Goal: Transaction & Acquisition: Purchase product/service

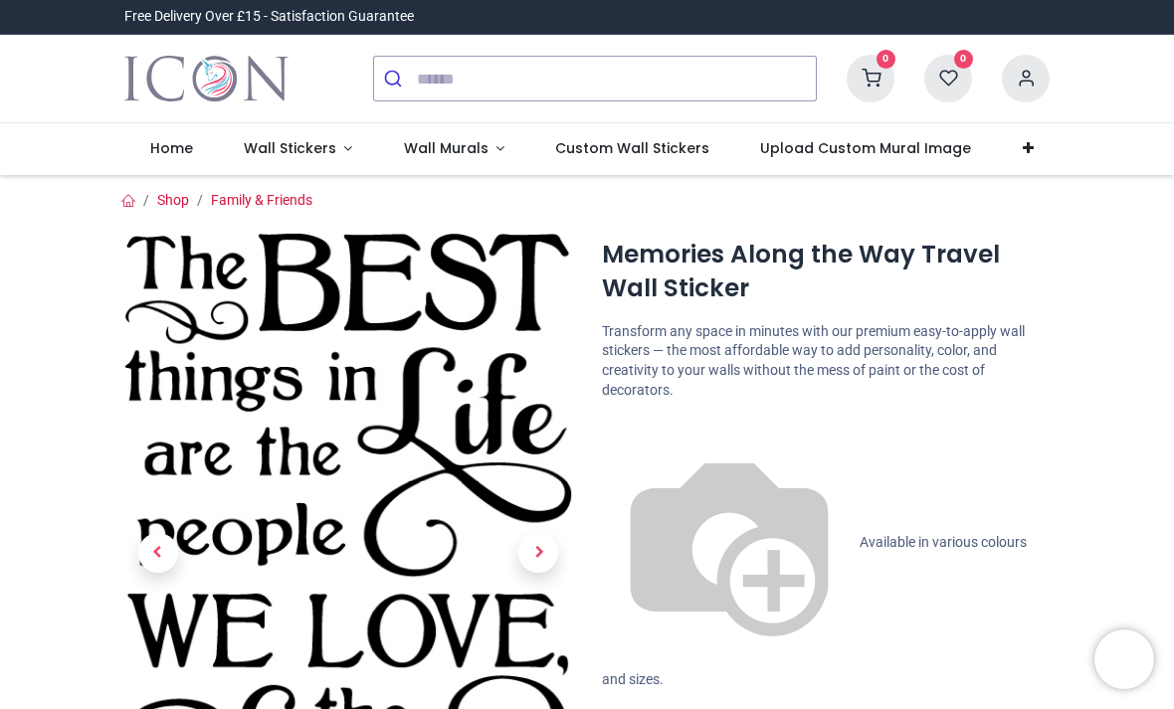
click at [514, 488] on link at bounding box center [539, 552] width 68 height 447
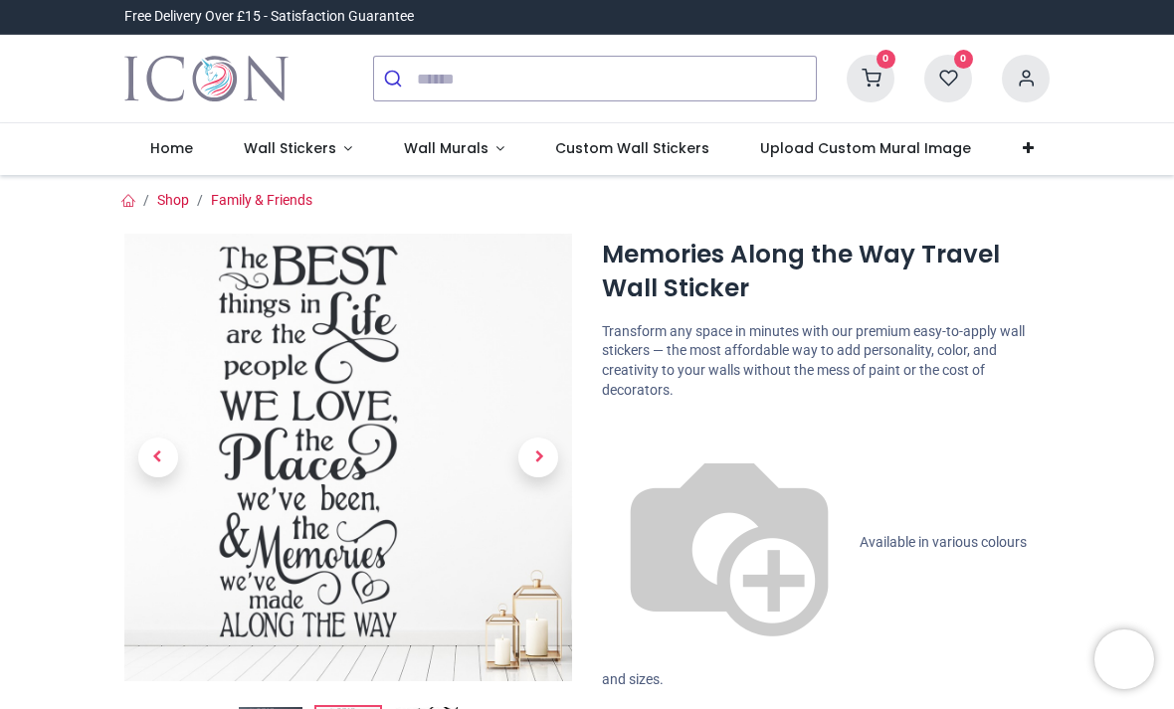
click at [340, 370] on img at bounding box center [348, 458] width 448 height 448
click at [328, 429] on img at bounding box center [348, 458] width 448 height 448
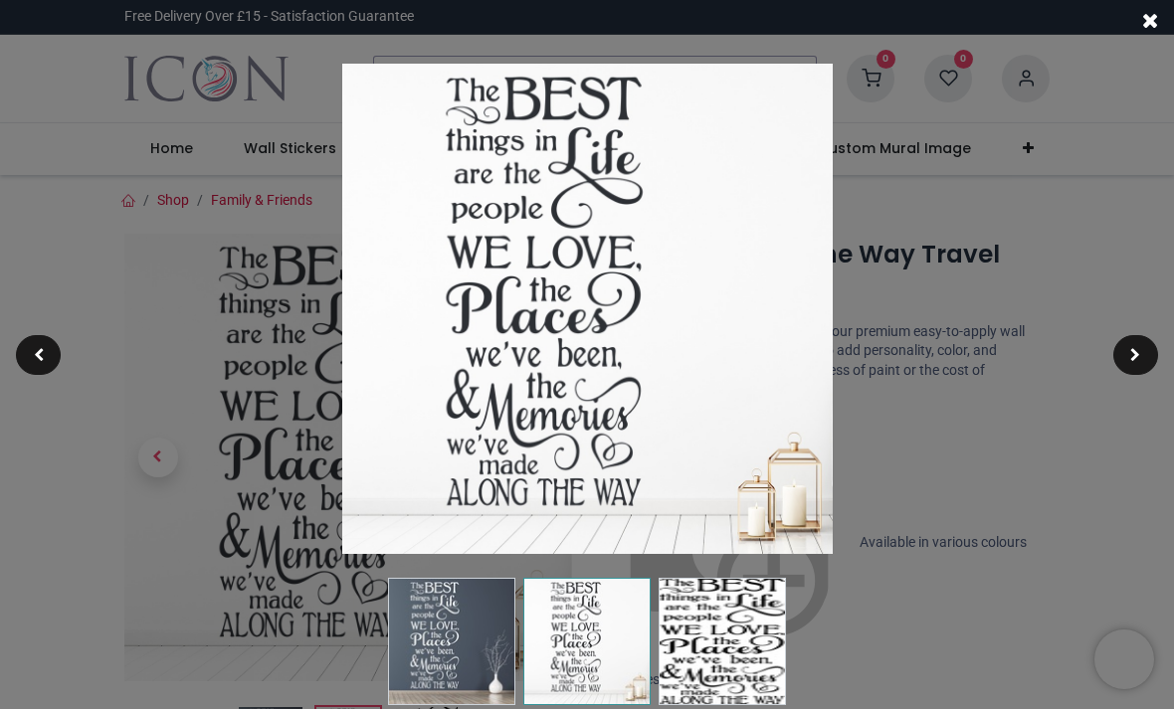
click at [333, 455] on div at bounding box center [587, 354] width 1174 height 709
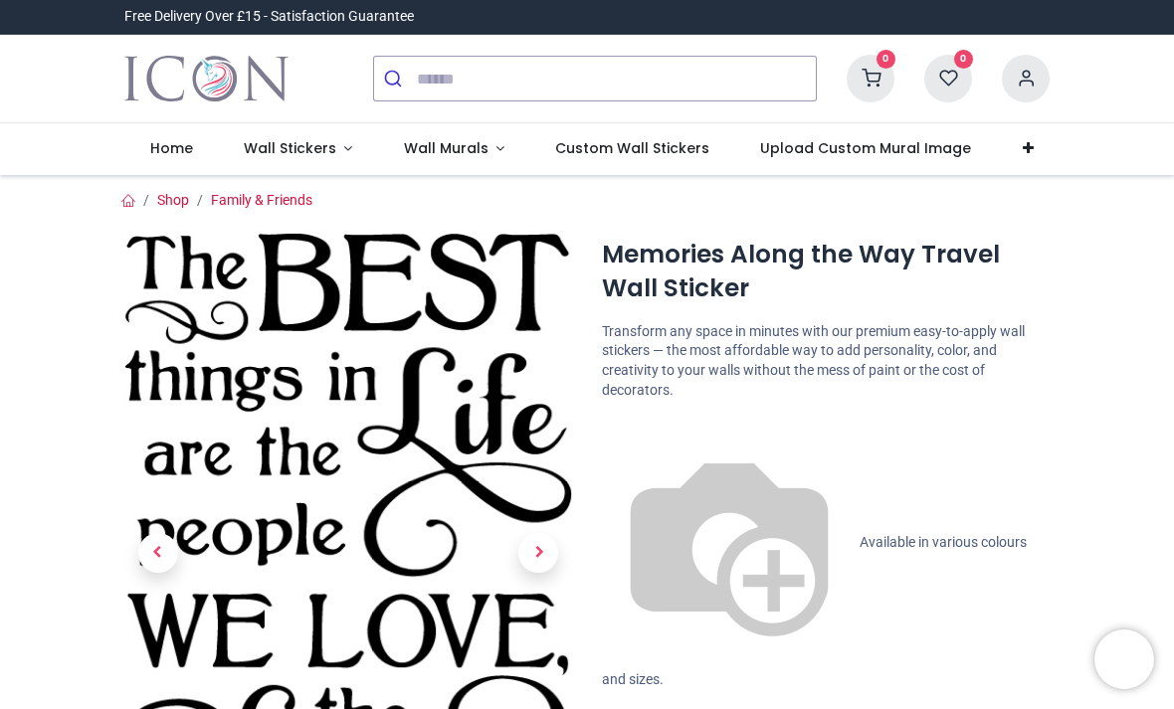
click at [470, 495] on img at bounding box center [348, 720] width 448 height 973
click at [476, 507] on img at bounding box center [348, 720] width 448 height 973
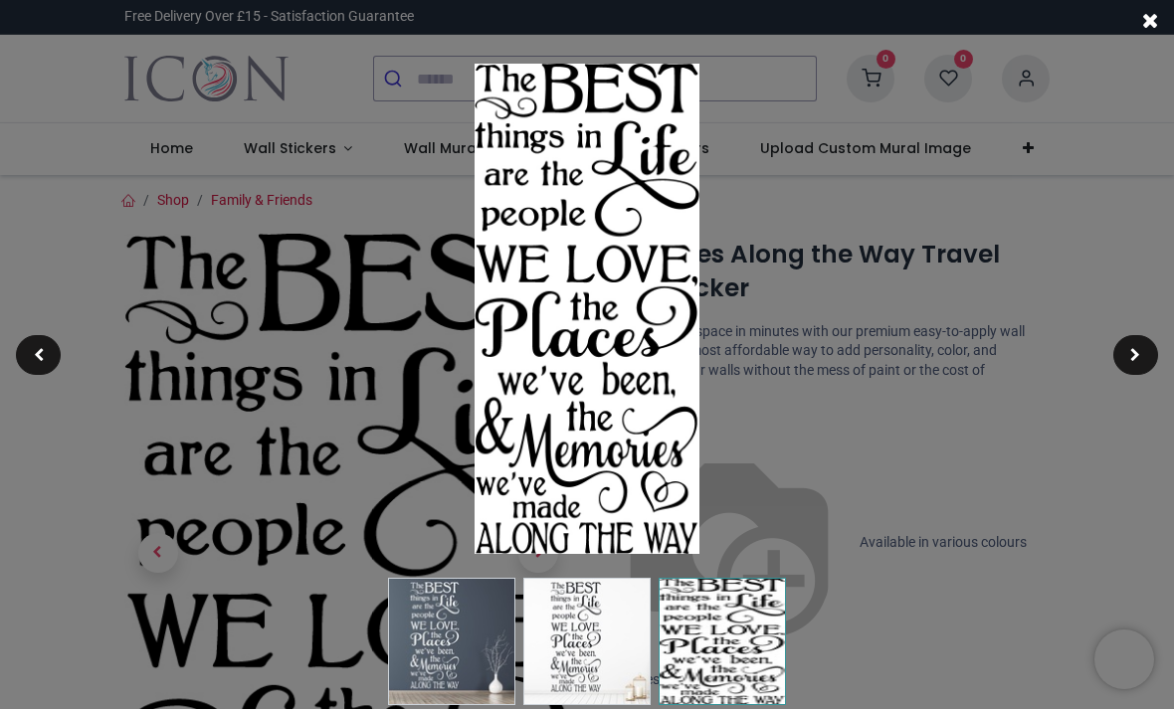
click at [769, 263] on div at bounding box center [587, 354] width 1174 height 709
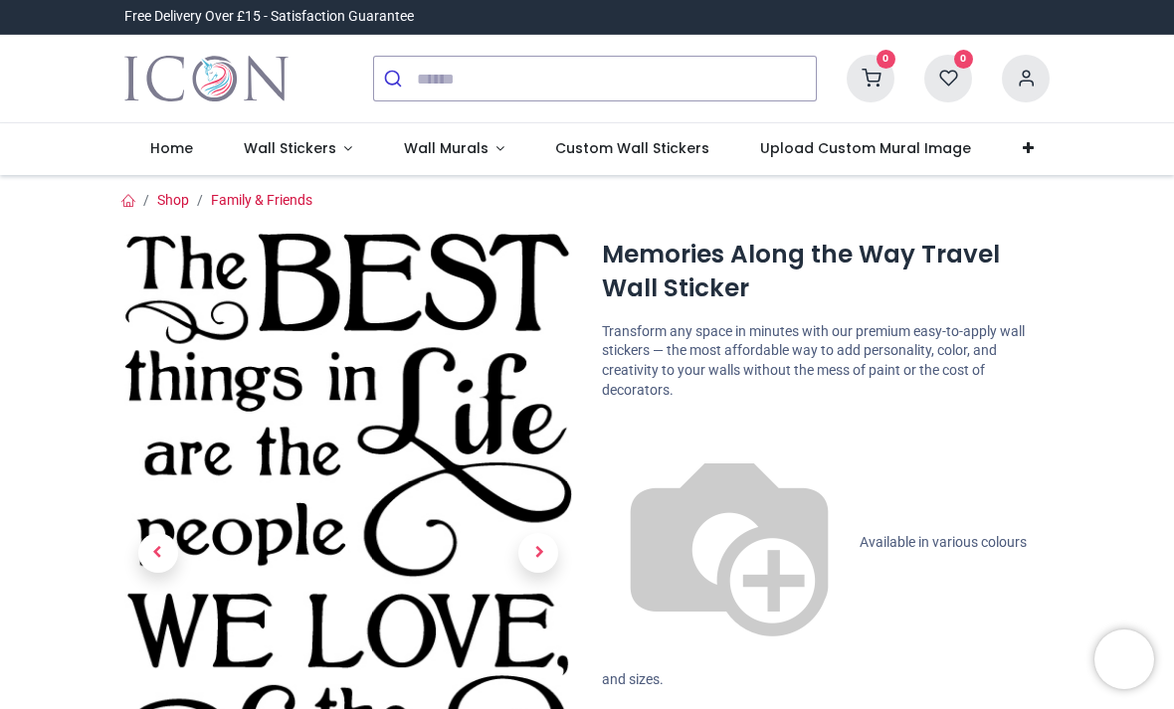
click at [828, 416] on p "Available in various colours and sizes." at bounding box center [826, 553] width 448 height 275
